Goal: Task Accomplishment & Management: Manage account settings

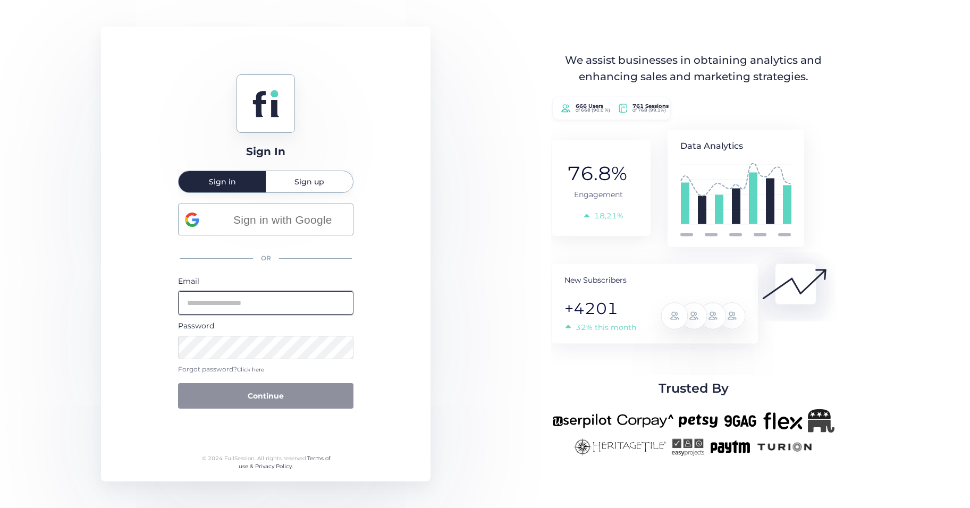
type input "**********"
click at [299, 396] on button "Continue" at bounding box center [265, 396] width 175 height 26
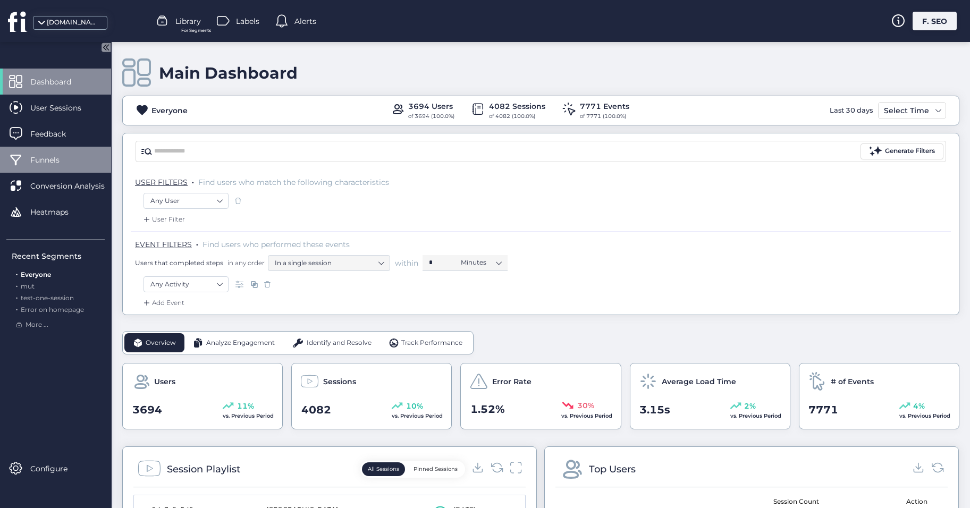
click at [32, 166] on div "Funnels" at bounding box center [55, 160] width 111 height 26
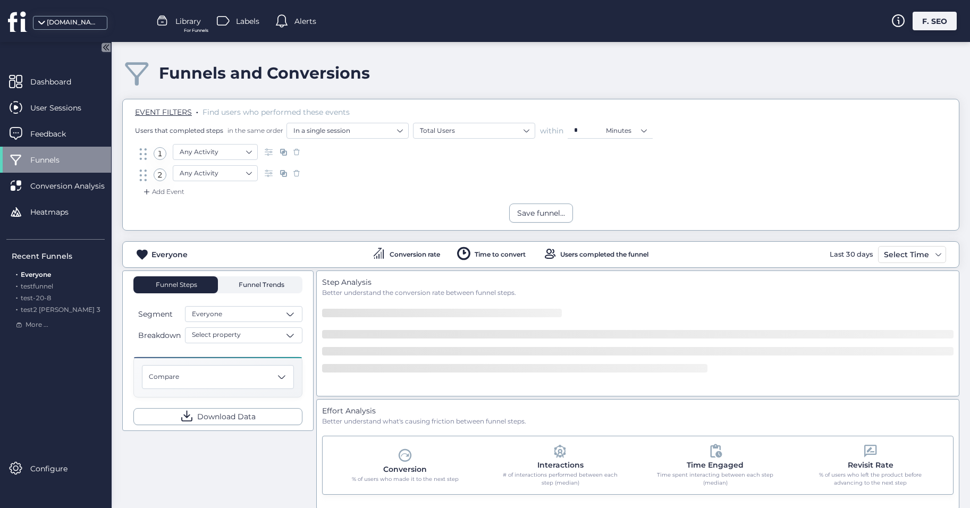
click at [268, 283] on span "Funnel Trends" at bounding box center [260, 285] width 48 height 6
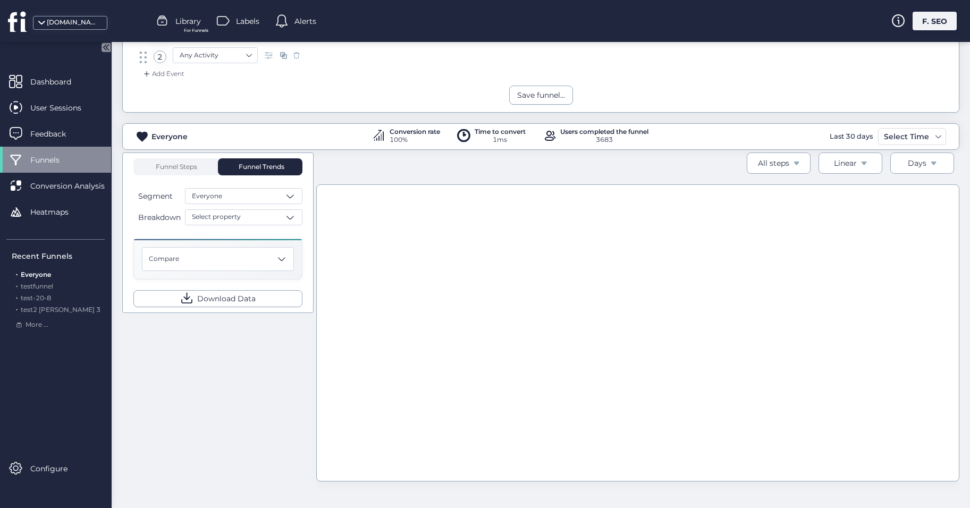
scroll to position [12, 0]
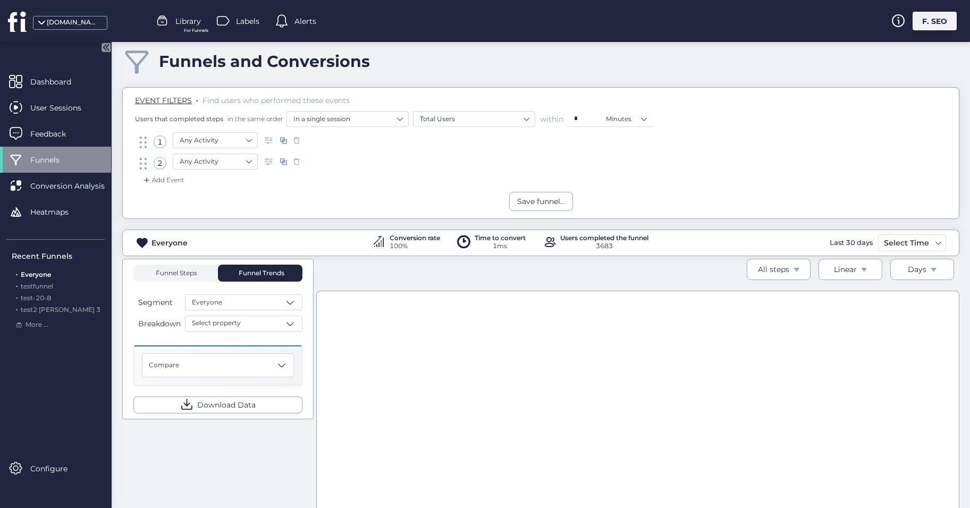
click at [182, 271] on span "Funnel Steps" at bounding box center [176, 273] width 43 height 6
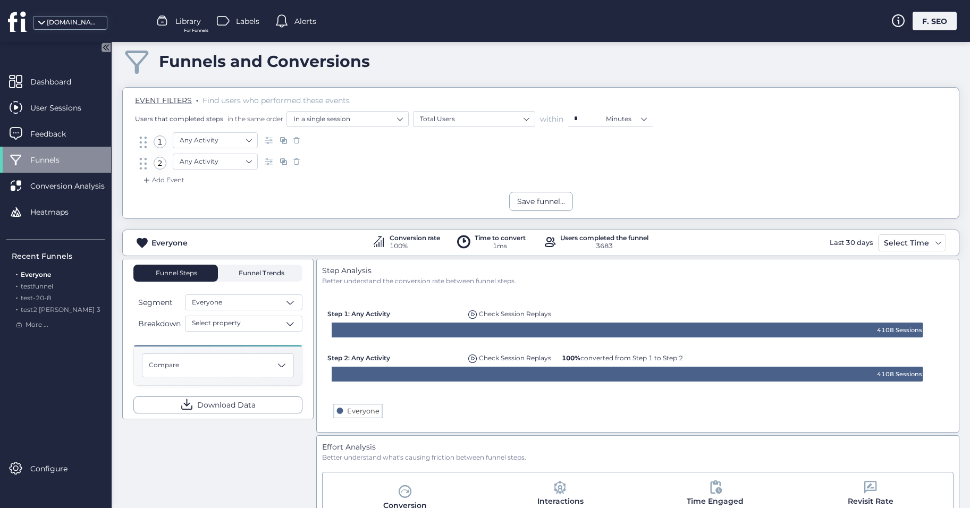
click at [245, 276] on span "Funnel Trends" at bounding box center [260, 273] width 48 height 6
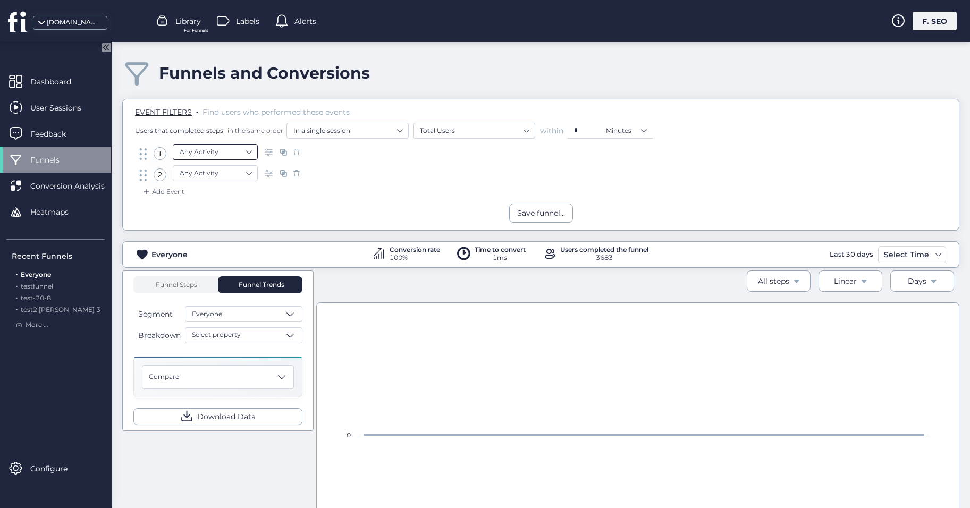
click at [229, 150] on nz-select-item "Any Activity" at bounding box center [215, 152] width 71 height 16
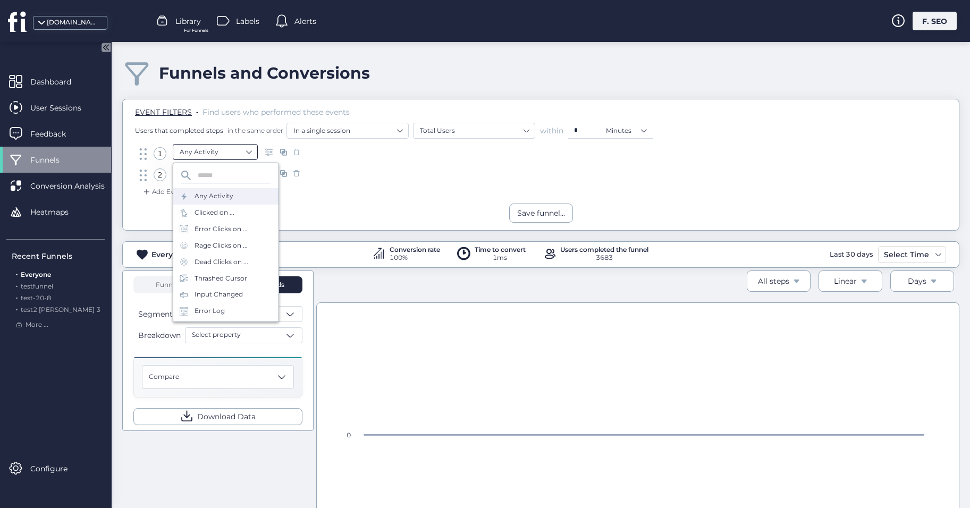
click at [229, 150] on nz-select-item "Any Activity" at bounding box center [215, 152] width 71 height 16
click at [382, 177] on div "2 Any Activity" at bounding box center [541, 175] width 808 height 21
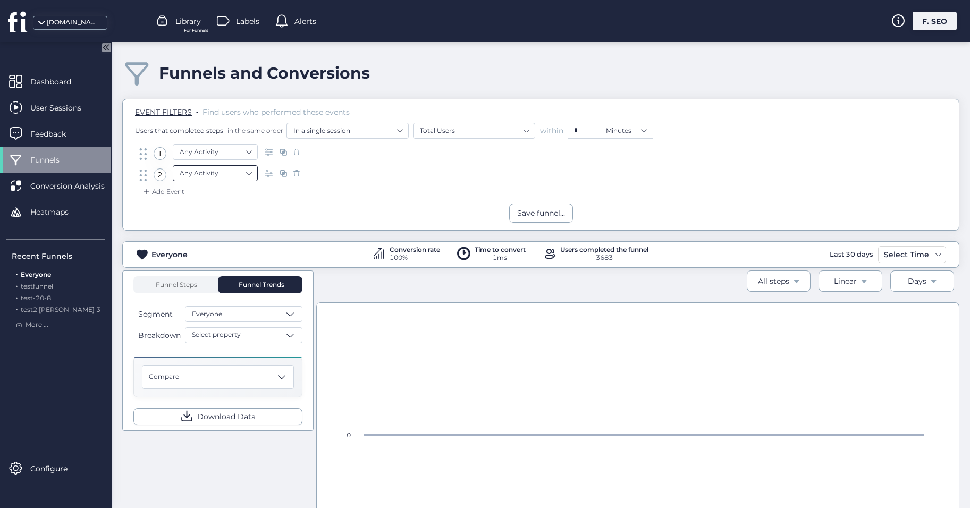
click at [240, 170] on nz-select-item "Any Activity" at bounding box center [215, 173] width 71 height 16
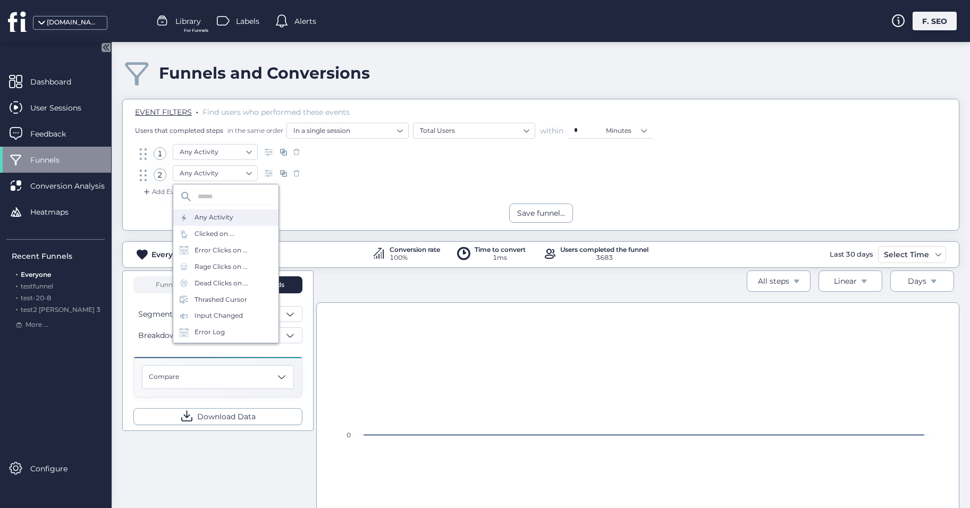
click at [350, 187] on div "Add Event" at bounding box center [541, 195] width 820 height 17
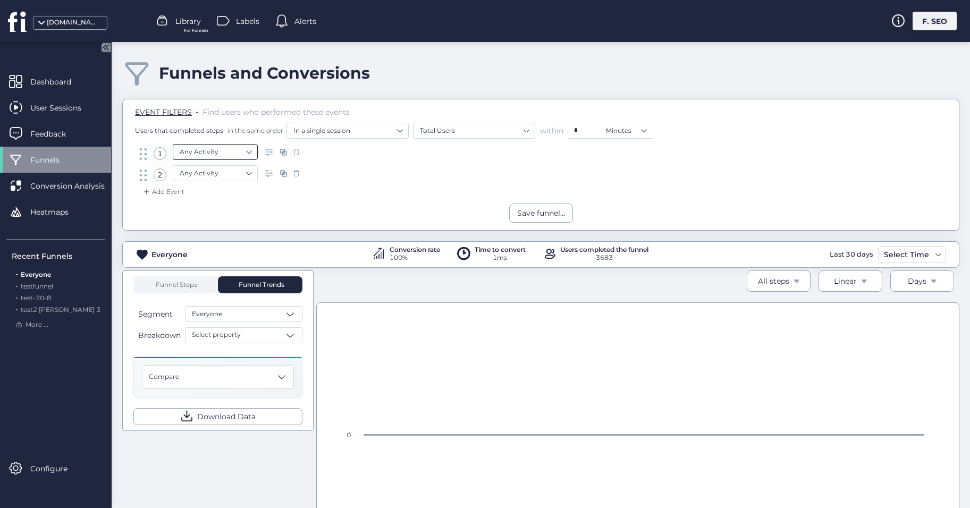
click at [216, 157] on nz-select-item "Any Activity" at bounding box center [215, 152] width 71 height 16
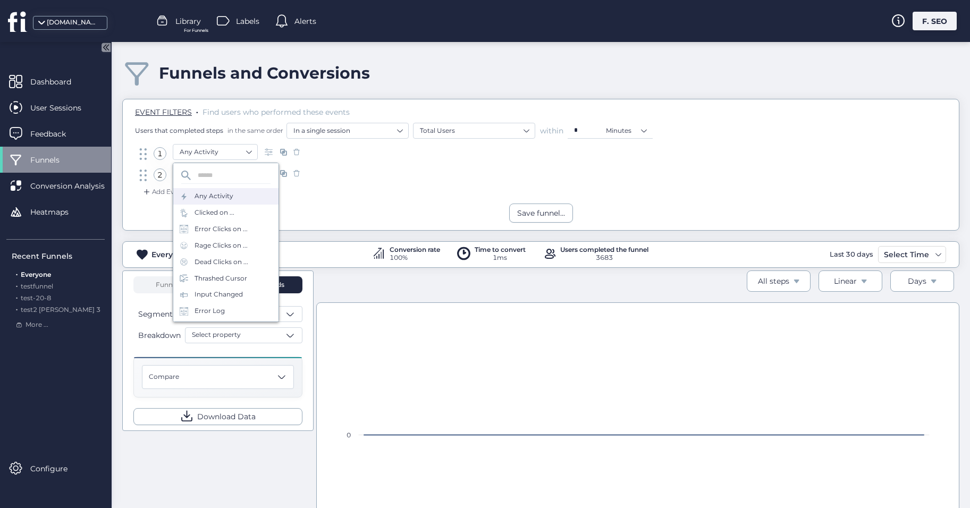
click at [358, 192] on div "Add Event" at bounding box center [541, 195] width 820 height 17
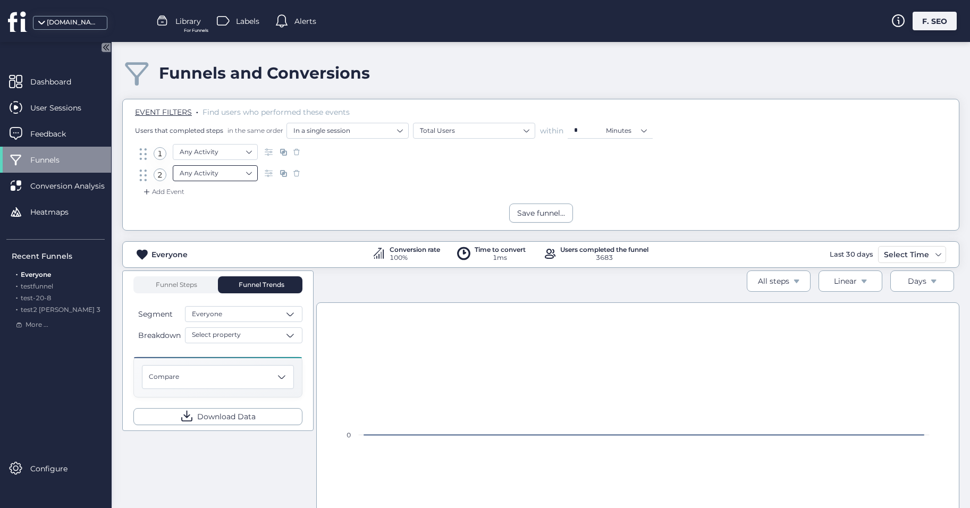
click at [222, 179] on nz-select-item "Any Activity" at bounding box center [215, 173] width 71 height 16
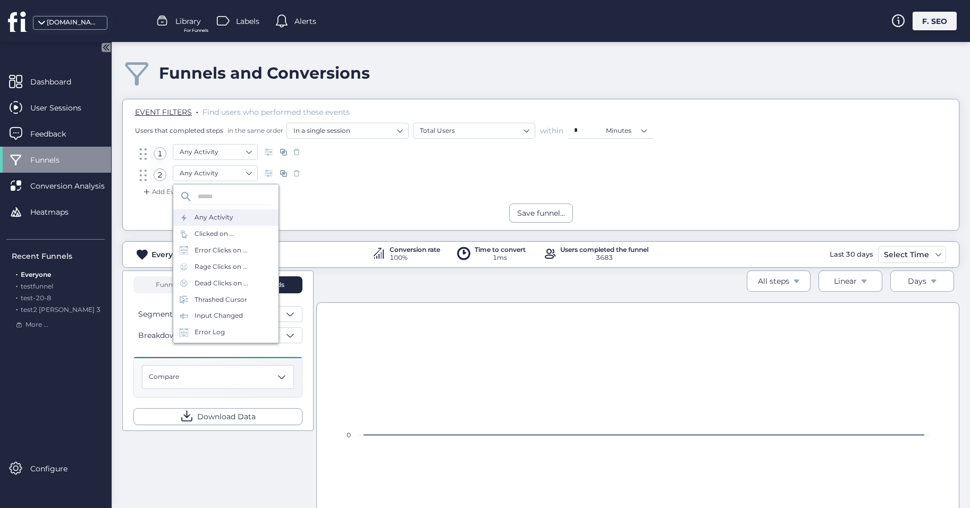
click at [392, 179] on div "2 Any Activity" at bounding box center [541, 175] width 808 height 21
click at [924, 28] on div "F. SEO" at bounding box center [935, 21] width 44 height 19
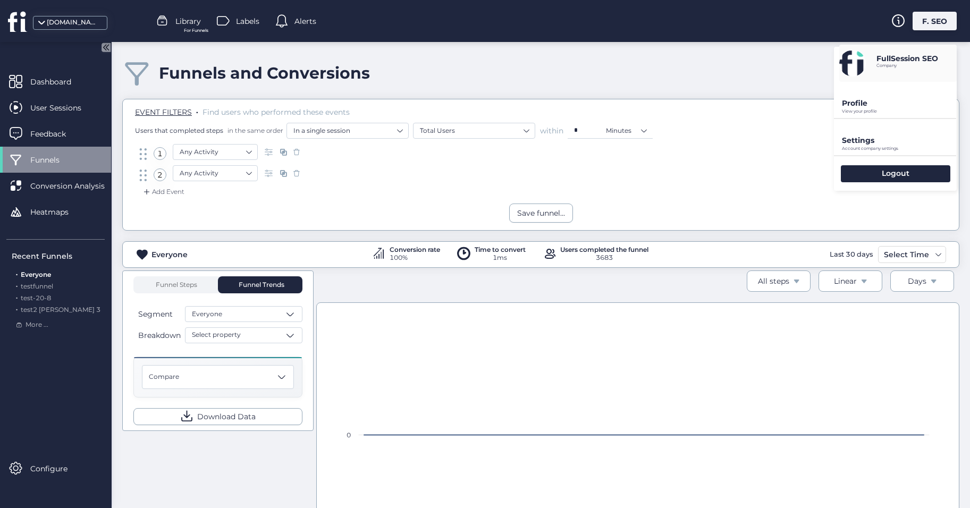
click at [847, 138] on p "Settings" at bounding box center [899, 141] width 115 height 10
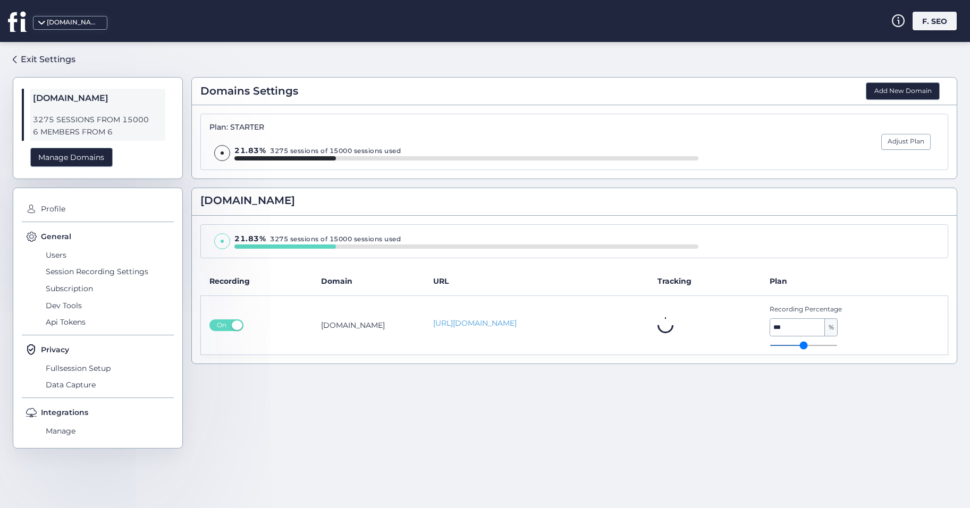
click at [15, 28] on icon at bounding box center [18, 21] width 20 height 21
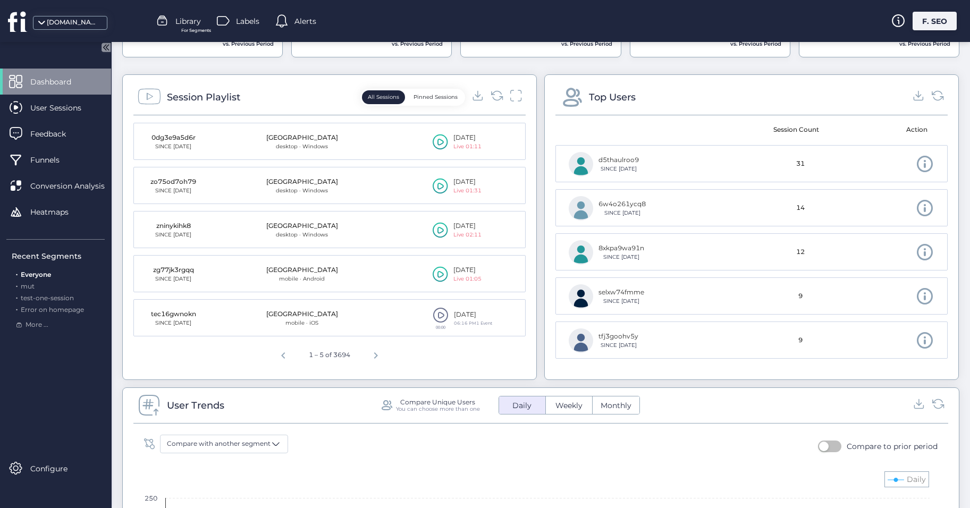
scroll to position [319, 0]
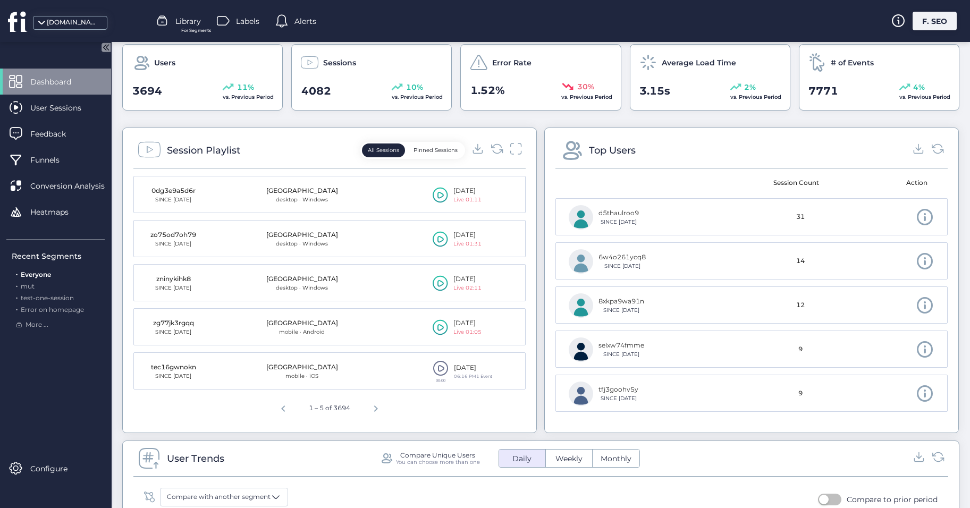
click at [924, 21] on div "F. SEO" at bounding box center [935, 21] width 44 height 19
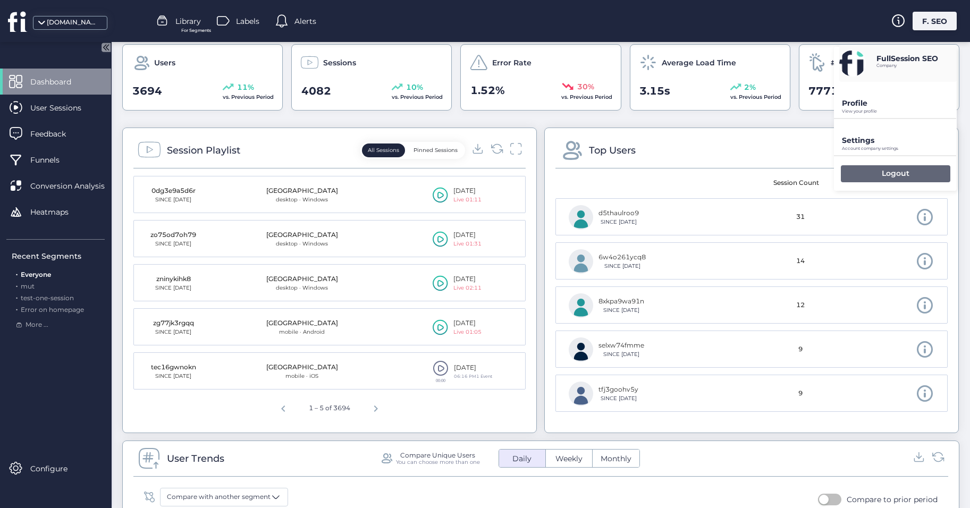
click at [853, 171] on div "Logout" at bounding box center [896, 173] width 110 height 17
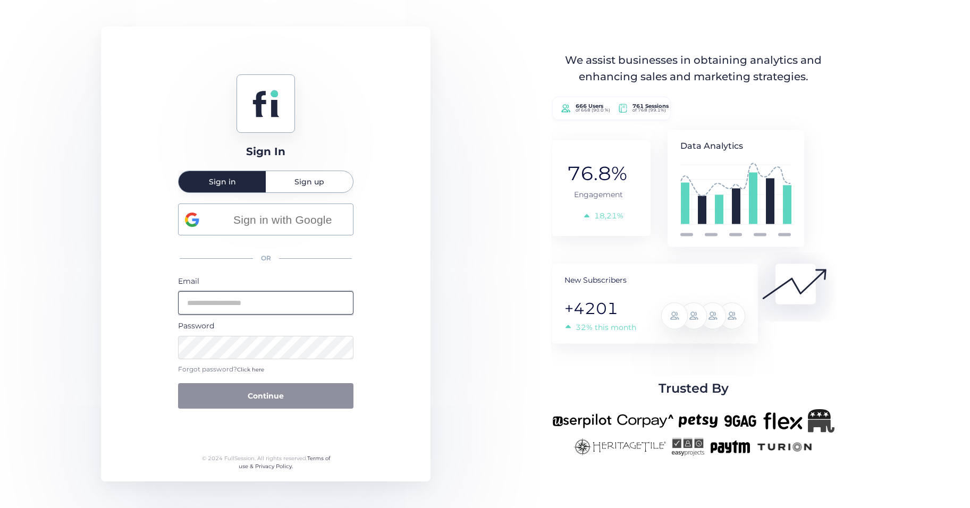
type input "**********"
